Goal: Task Accomplishment & Management: Use online tool/utility

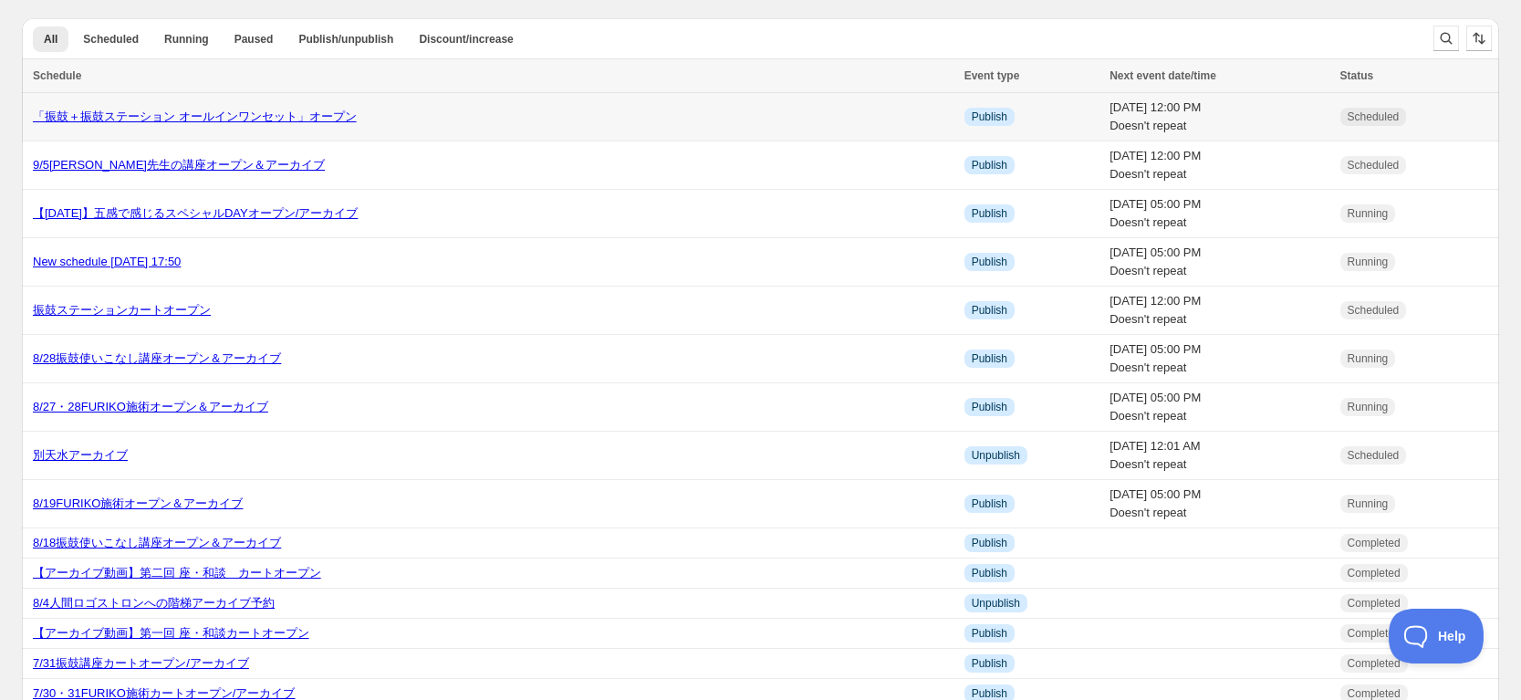
click at [141, 114] on link "「振鼓＋振鼓ステーション オールインワンセット」オープン" at bounding box center [195, 117] width 324 height 14
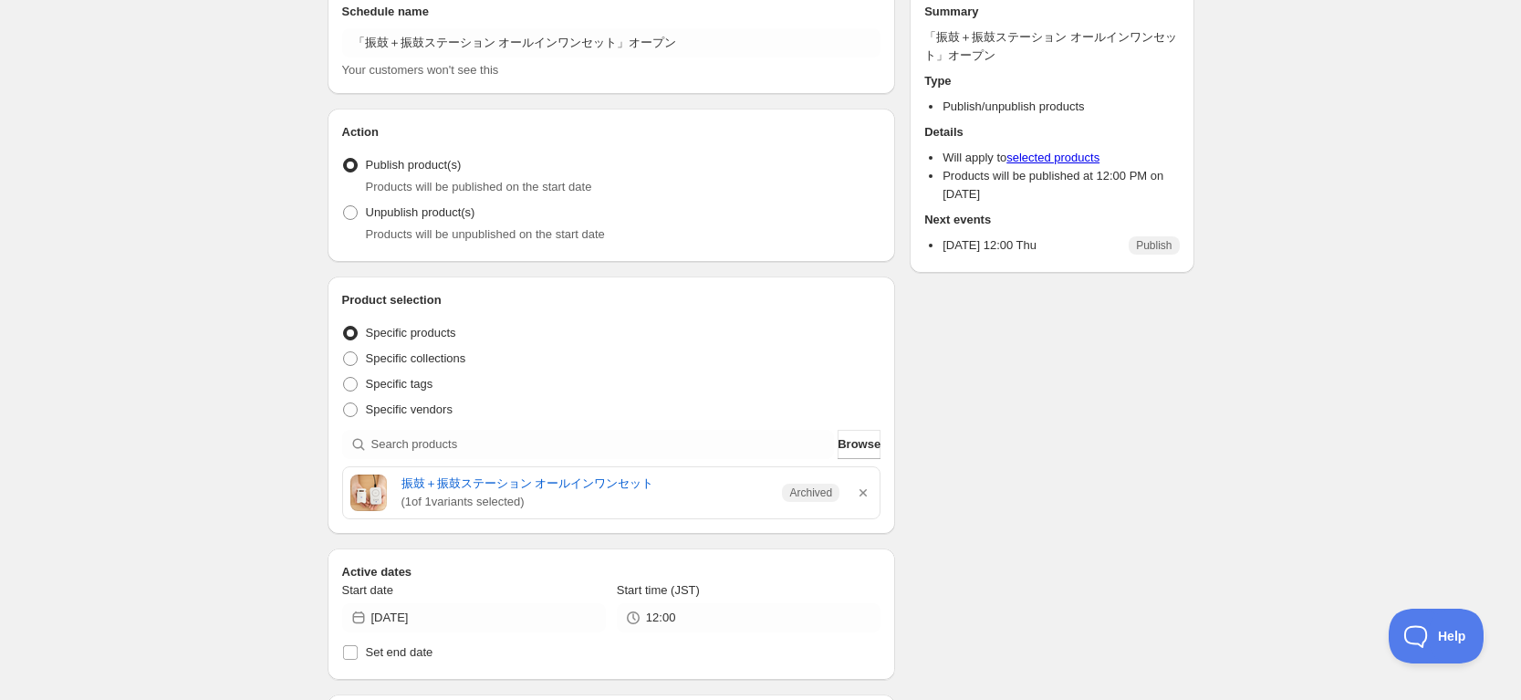
scroll to position [114, 0]
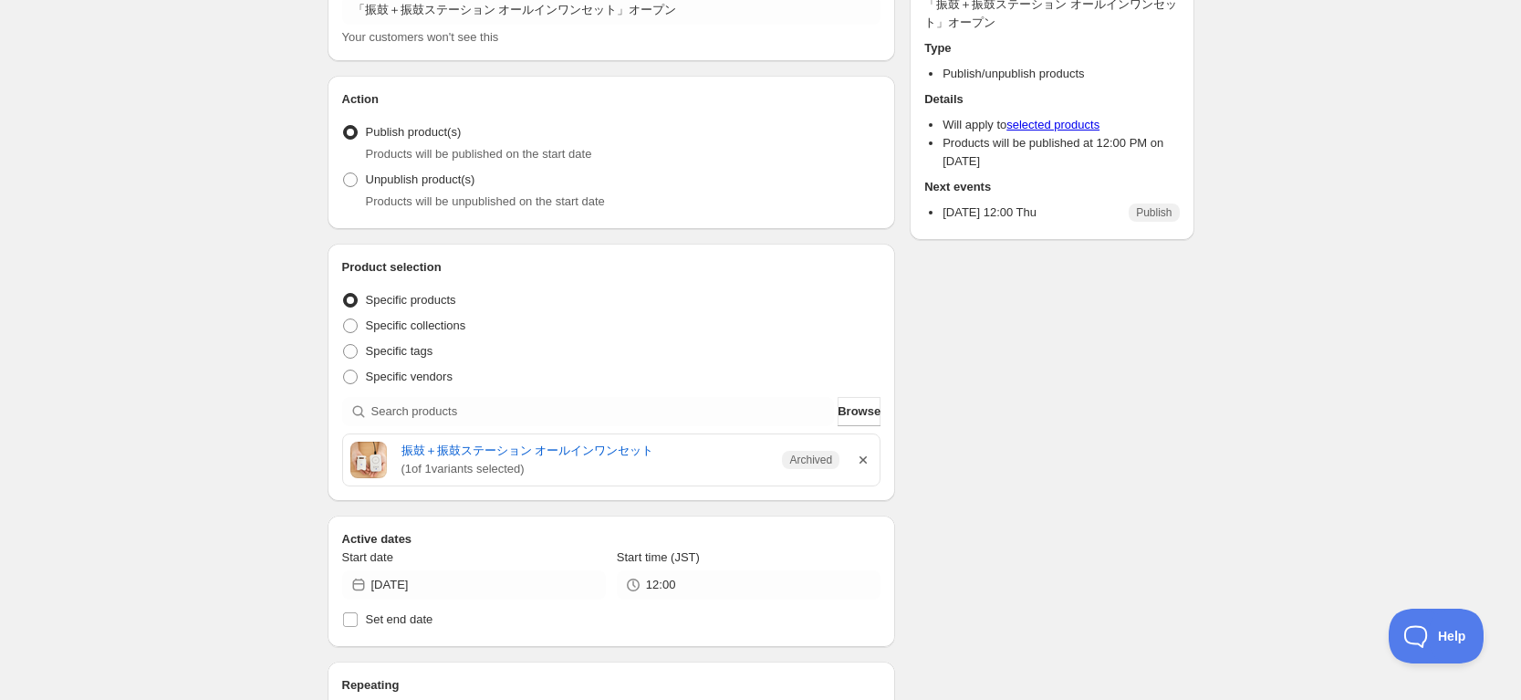
click at [869, 463] on icon "button" at bounding box center [863, 460] width 18 height 18
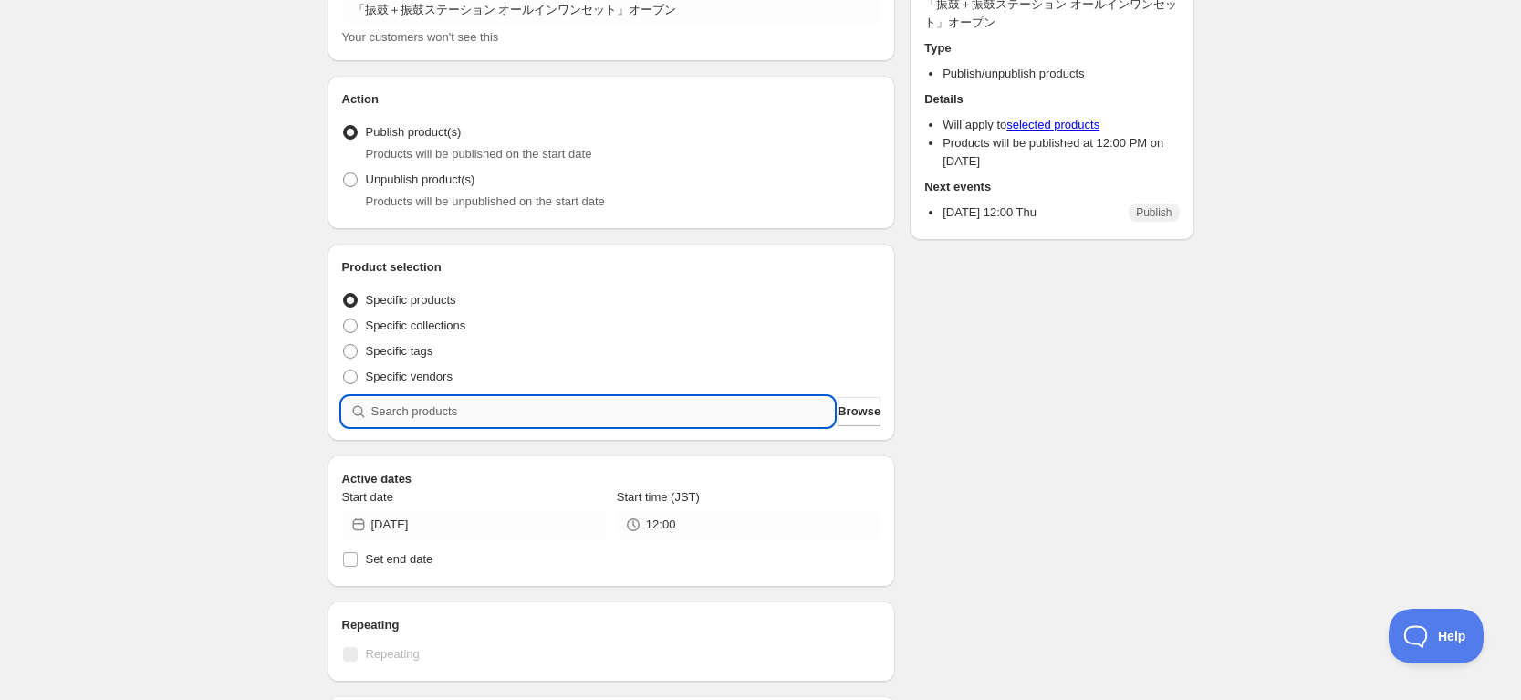
click at [513, 413] on input "search" at bounding box center [603, 411] width 464 height 29
type input "2"
type input "23"
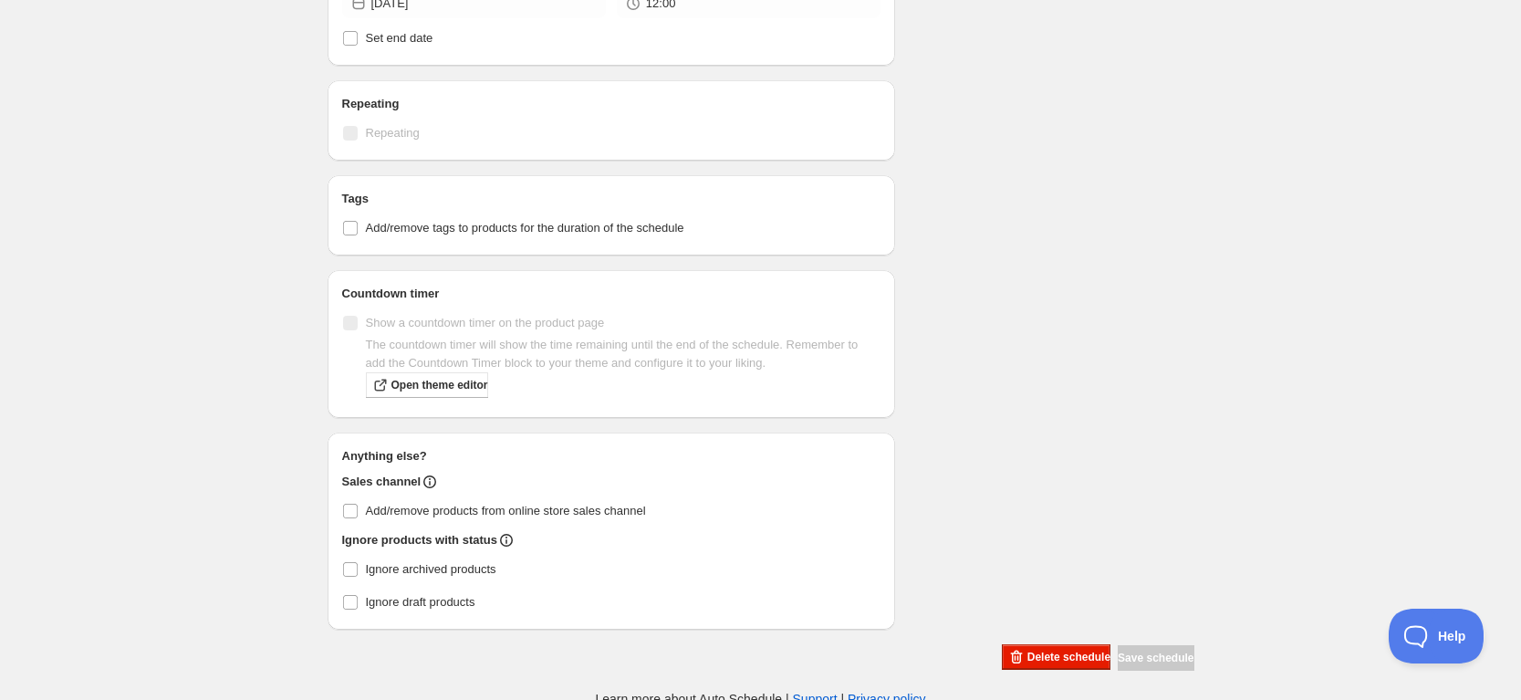
scroll to position [702, 0]
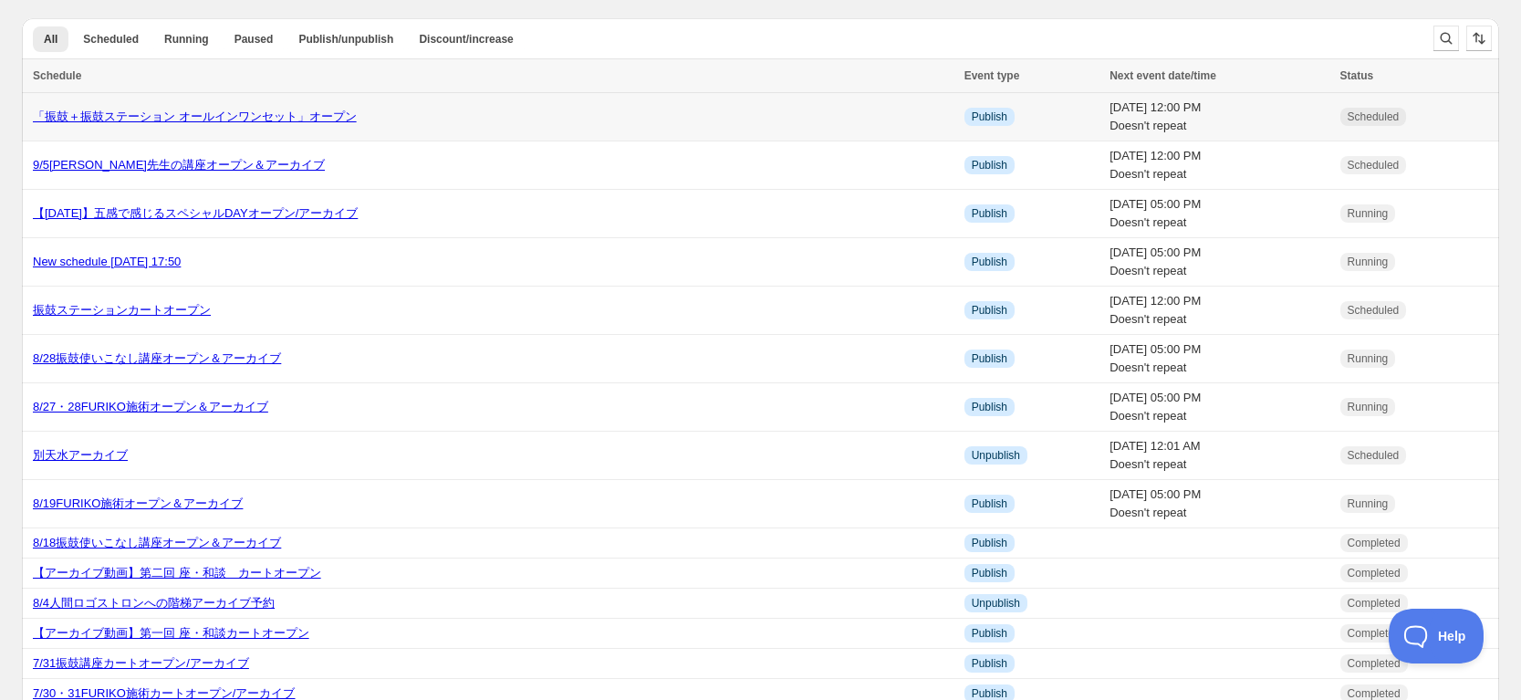
click at [172, 111] on link "「振鼓＋振鼓ステーション オールインワンセット」オープン" at bounding box center [195, 117] width 324 height 14
